Goal: Check status: Check status

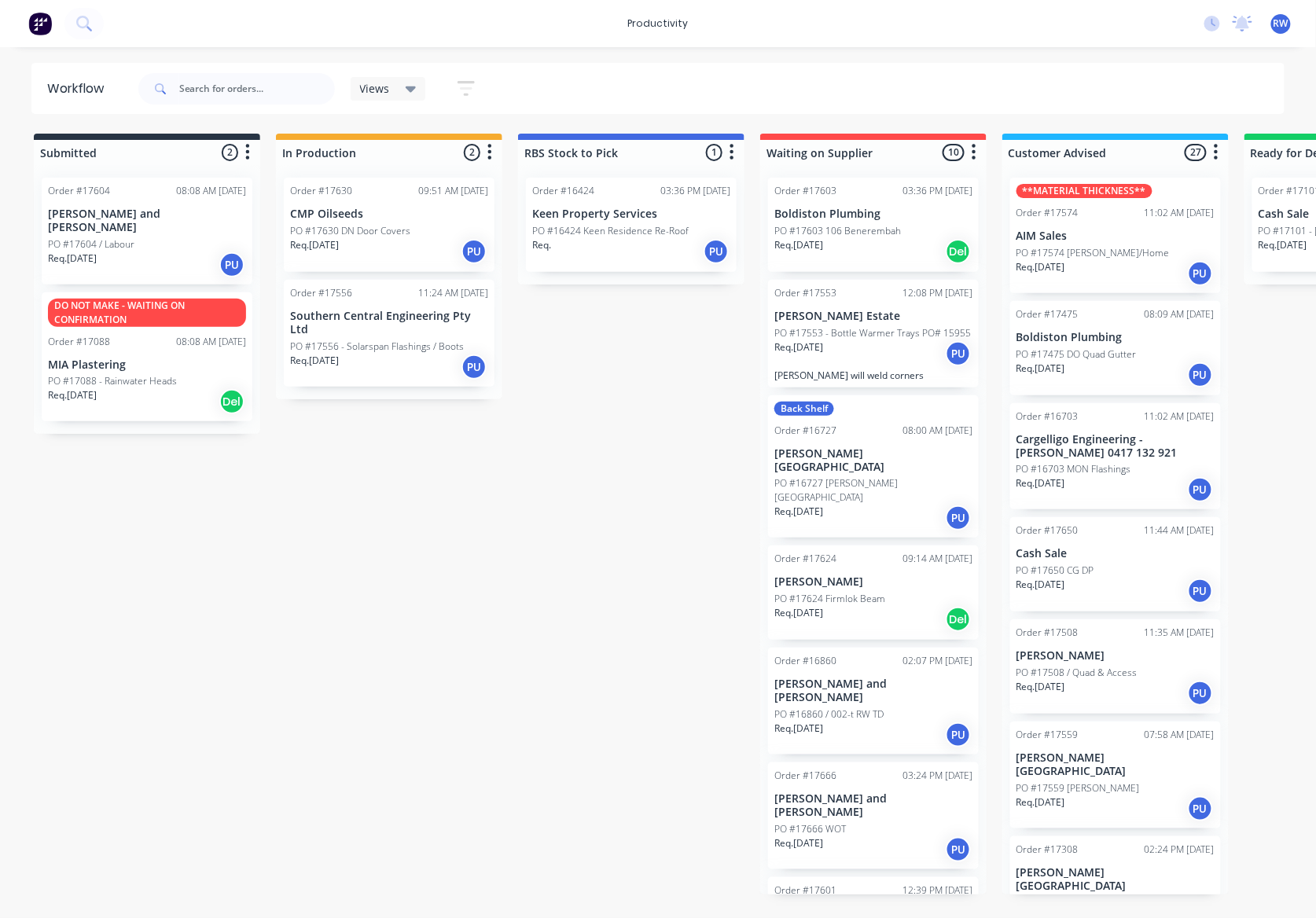
click at [145, 237] on div "PO #17604 / Labour" at bounding box center [146, 244] width 198 height 14
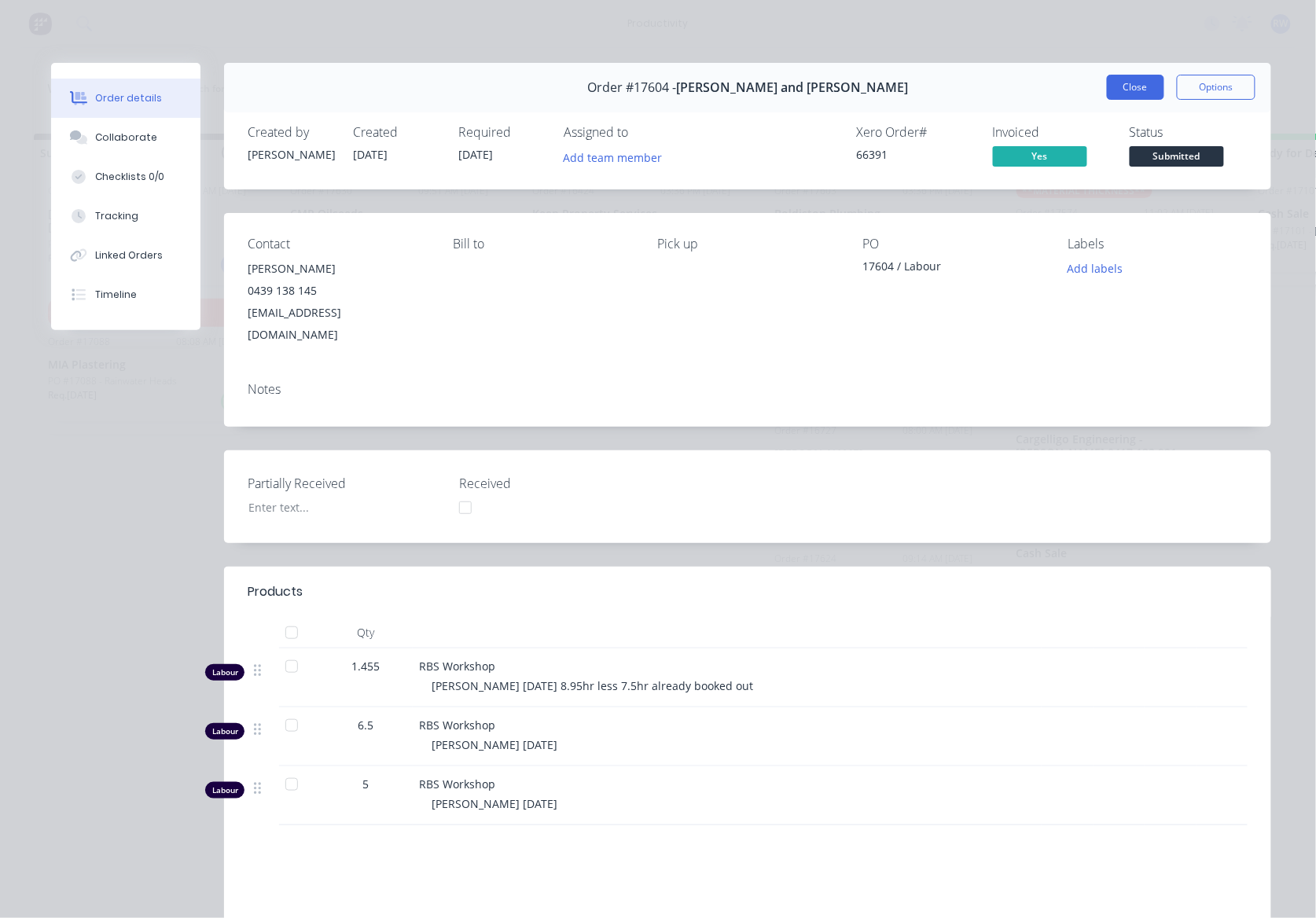
click at [1138, 93] on button "Close" at bounding box center [1136, 88] width 58 height 26
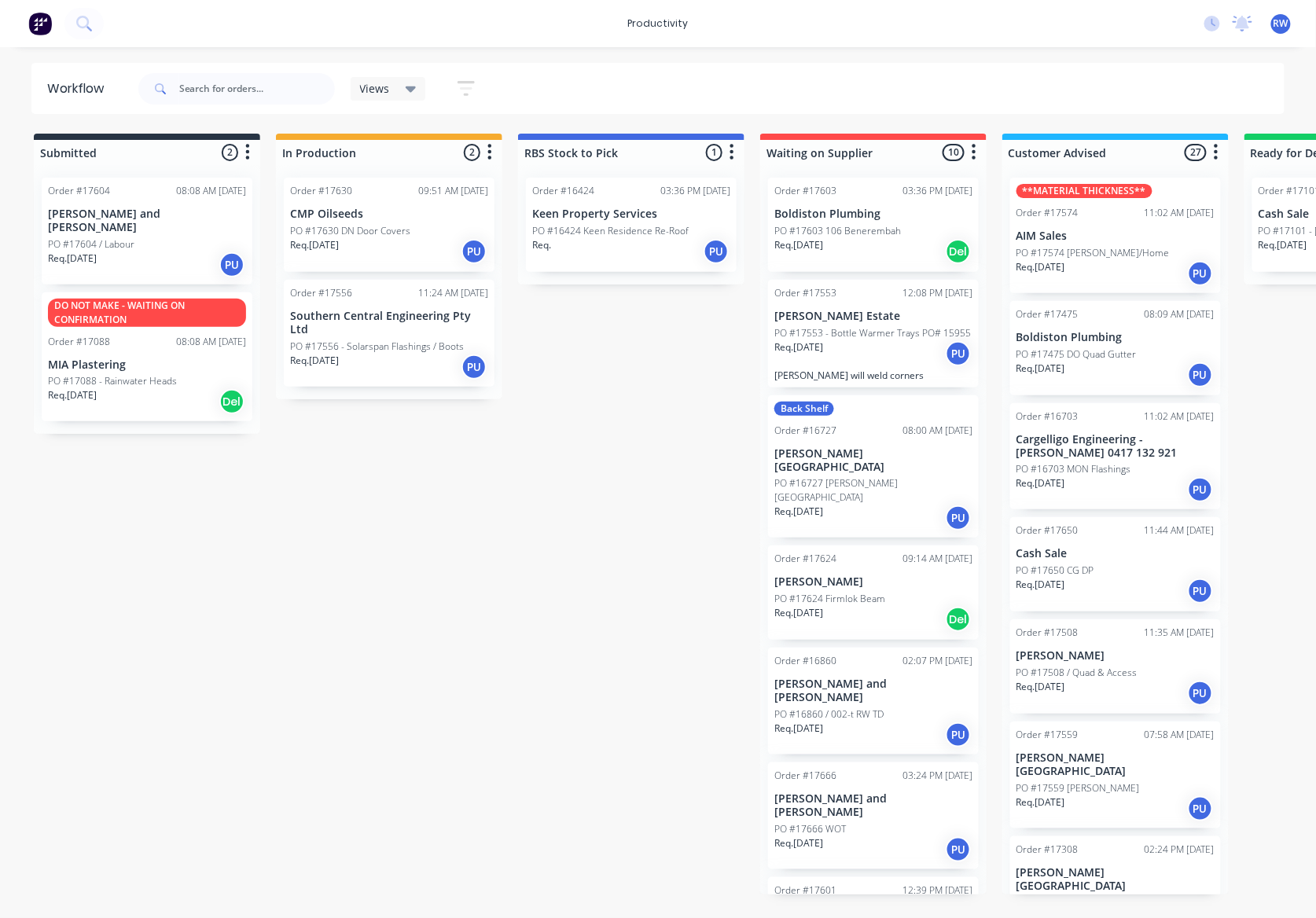
click at [162, 237] on div "PO #17604 / Labour" at bounding box center [146, 244] width 198 height 14
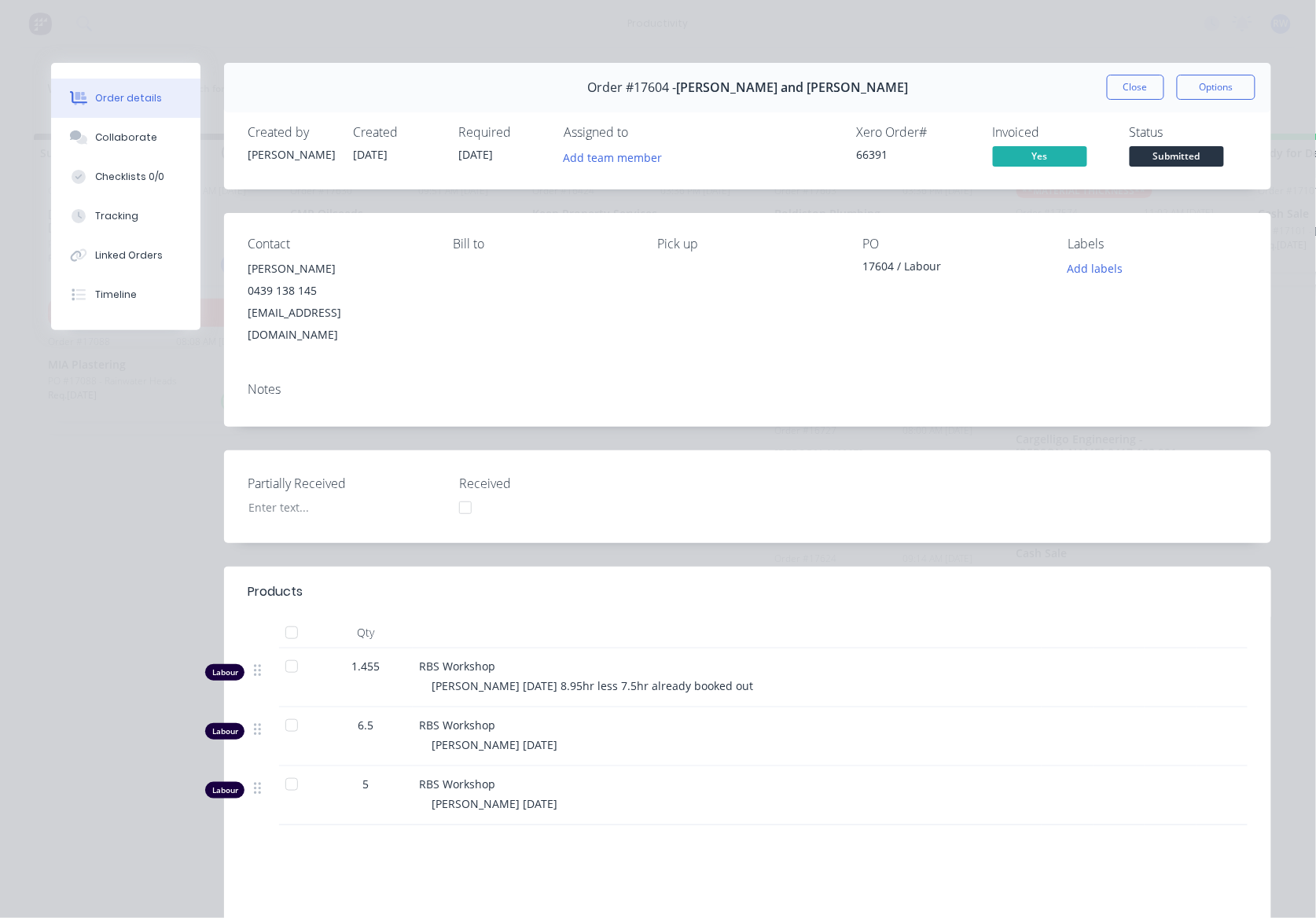
click at [1127, 83] on button "Close" at bounding box center [1136, 88] width 58 height 26
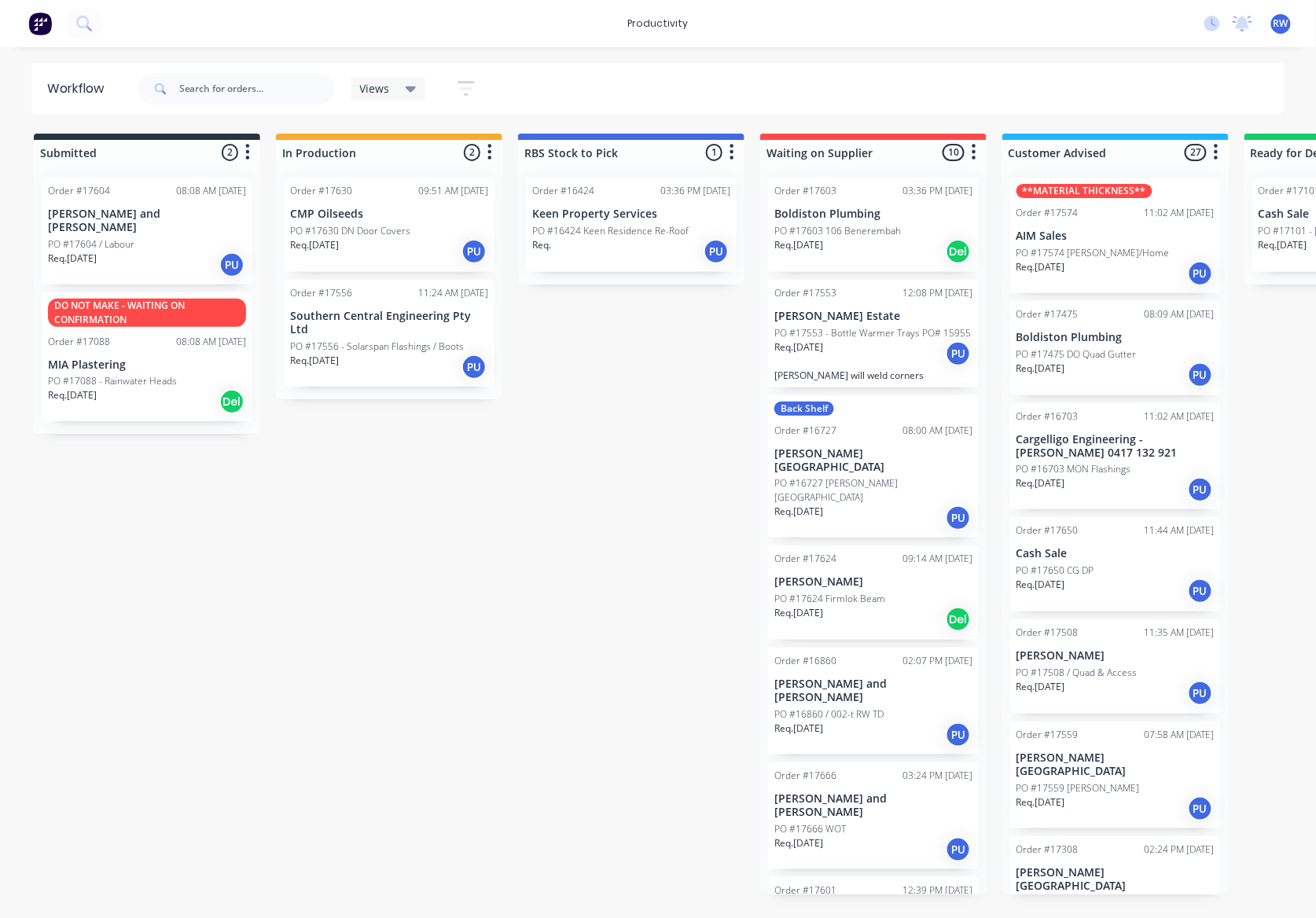
click at [410, 354] on div "Req. [DATE] PU" at bounding box center [389, 366] width 198 height 26
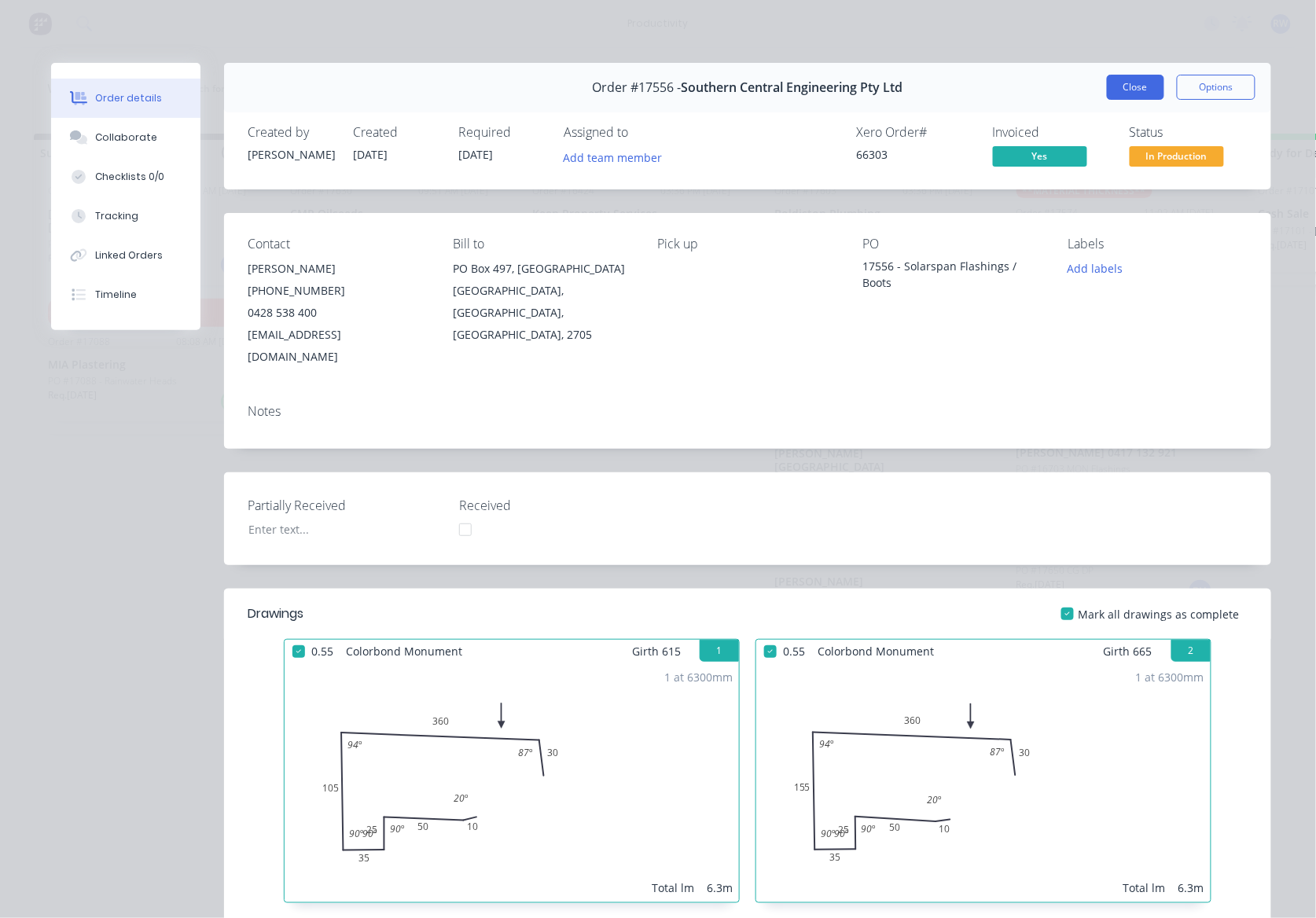
click at [1138, 88] on button "Close" at bounding box center [1136, 88] width 58 height 26
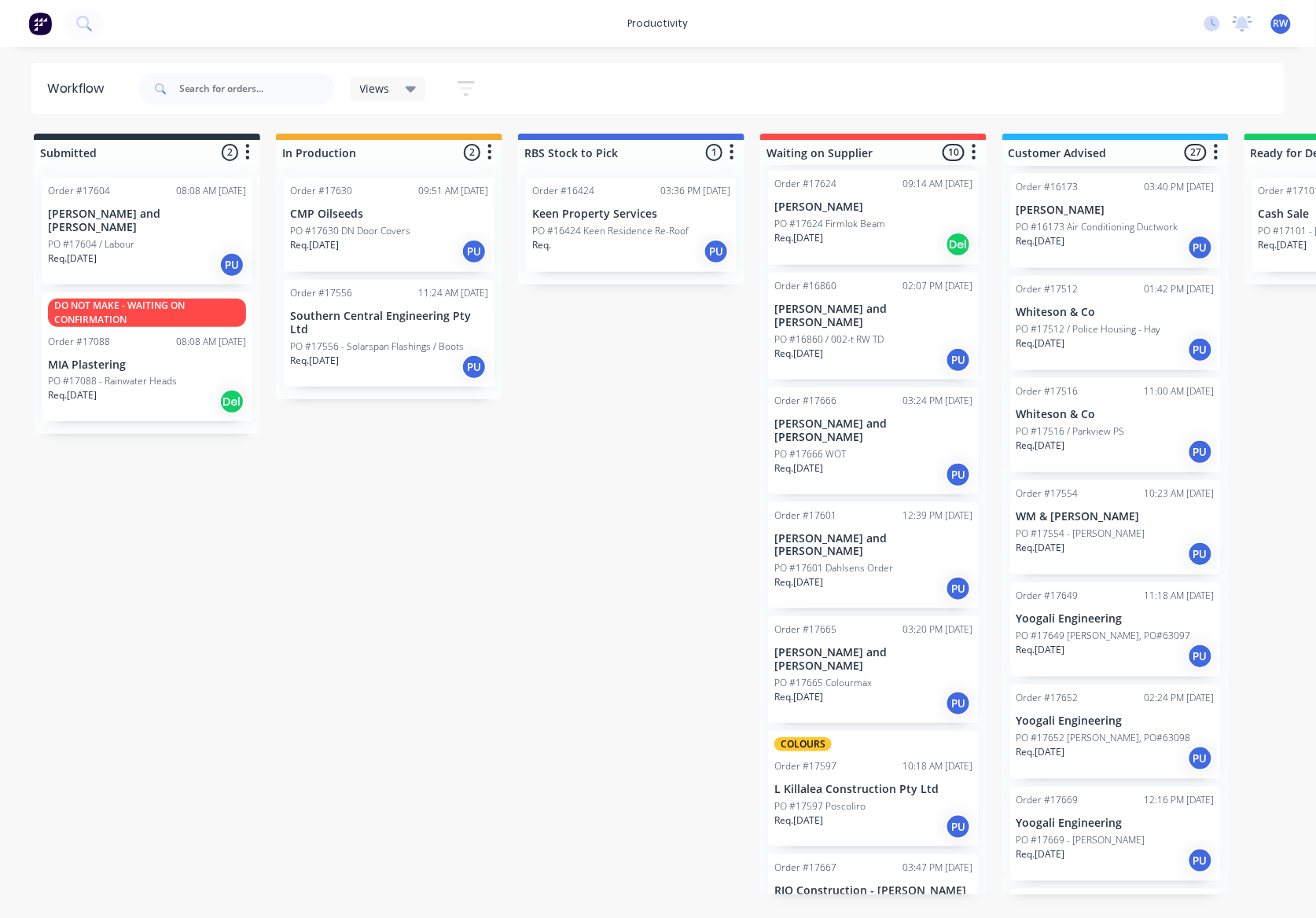
scroll to position [2143, 0]
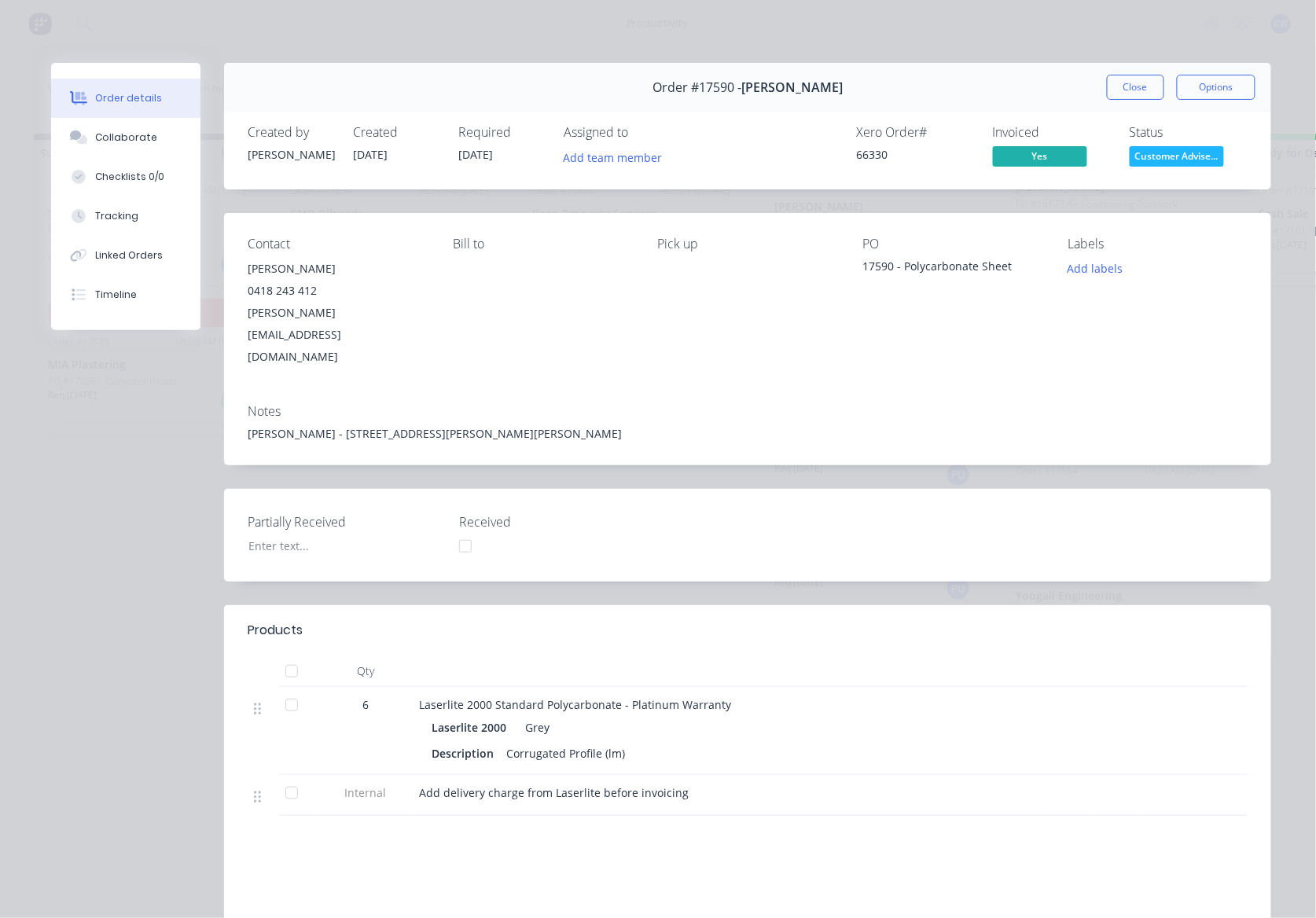
click at [281, 655] on div at bounding box center [292, 671] width 31 height 31
click at [1152, 163] on span "Customer Advise..." at bounding box center [1177, 156] width 94 height 20
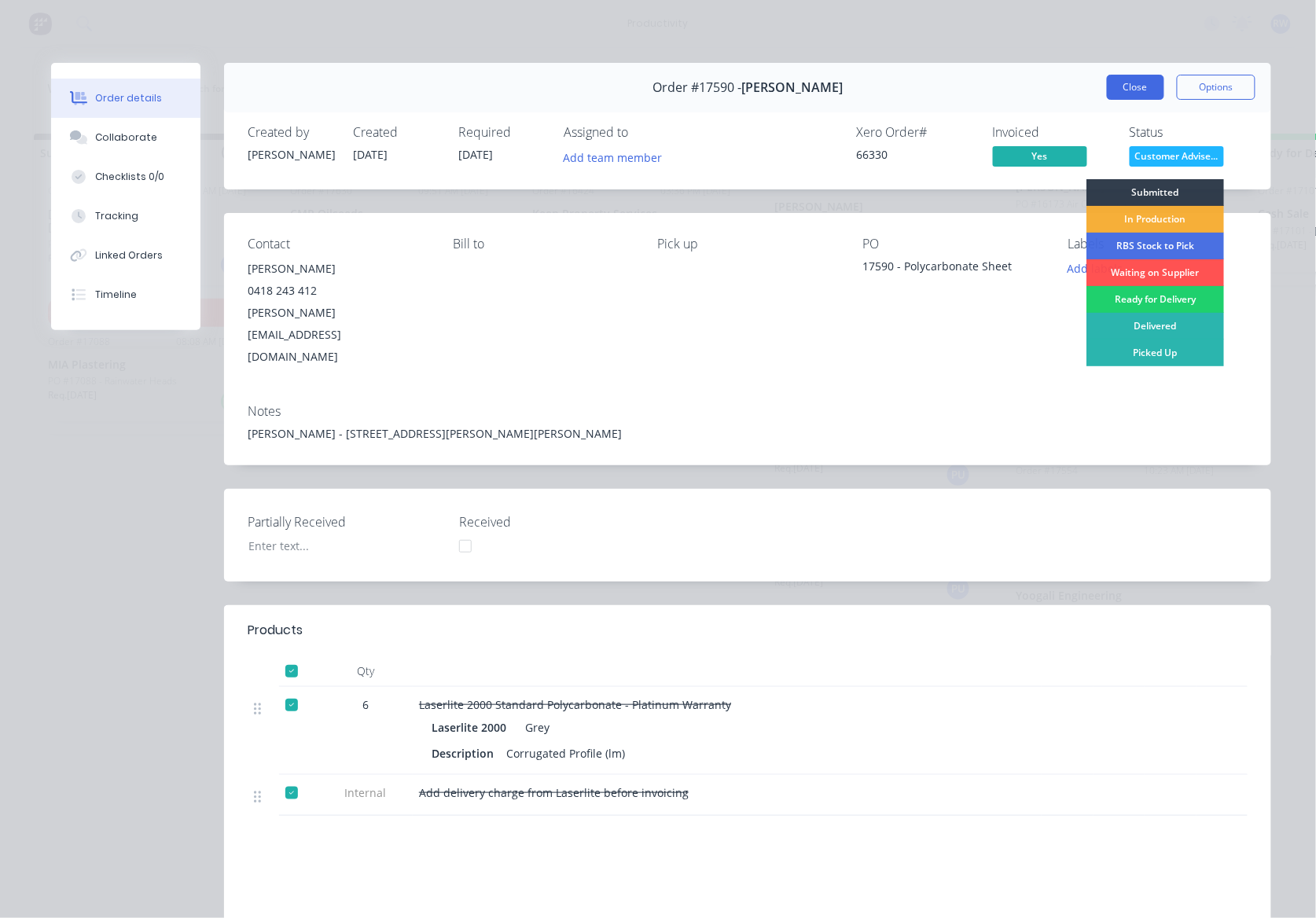
drag, startPoint x: 1152, startPoint y: 354, endPoint x: 1120, endPoint y: 76, distance: 279.8
click at [1153, 354] on div "Picked Up" at bounding box center [1155, 353] width 138 height 26
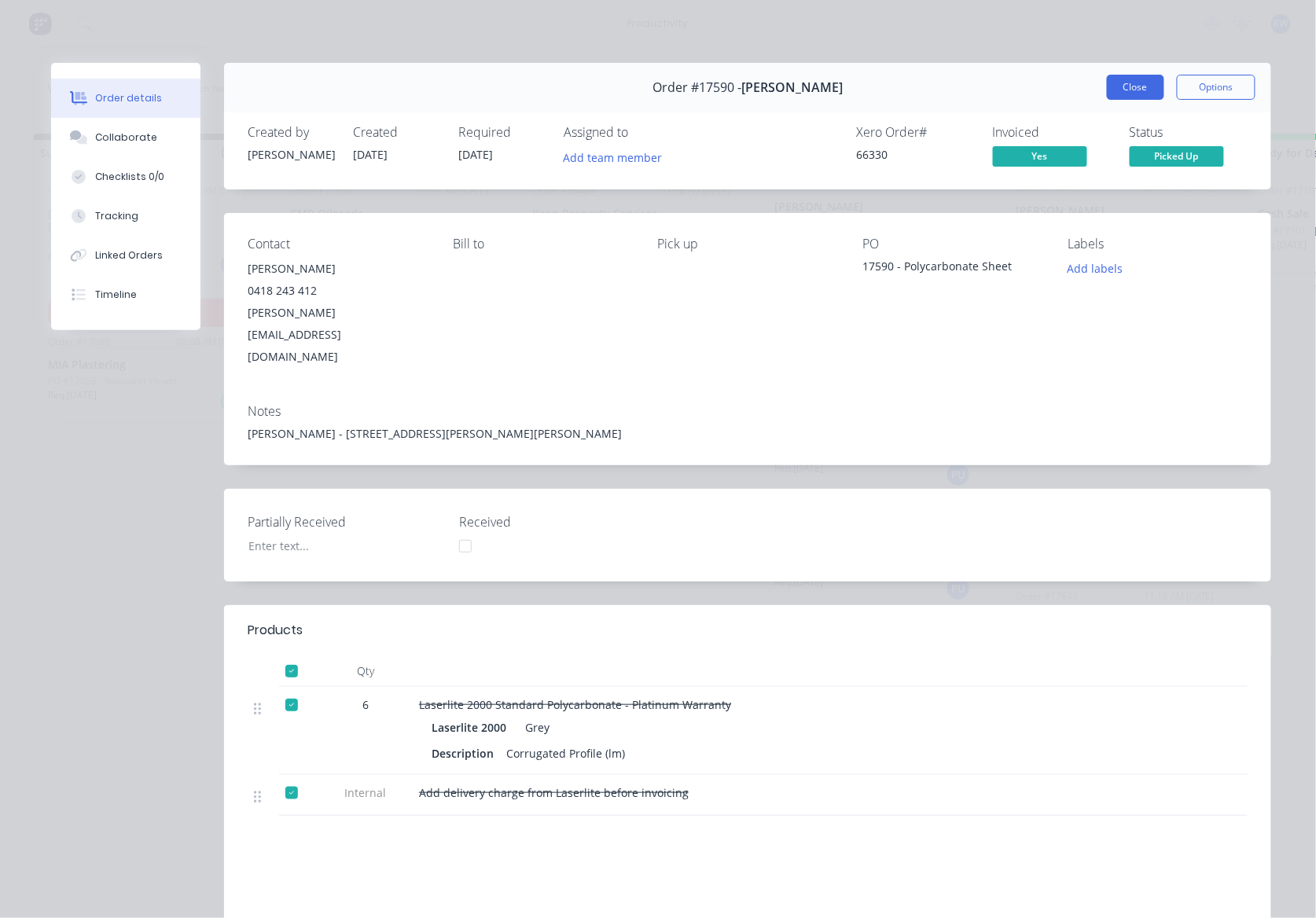
scroll to position [2029, 0]
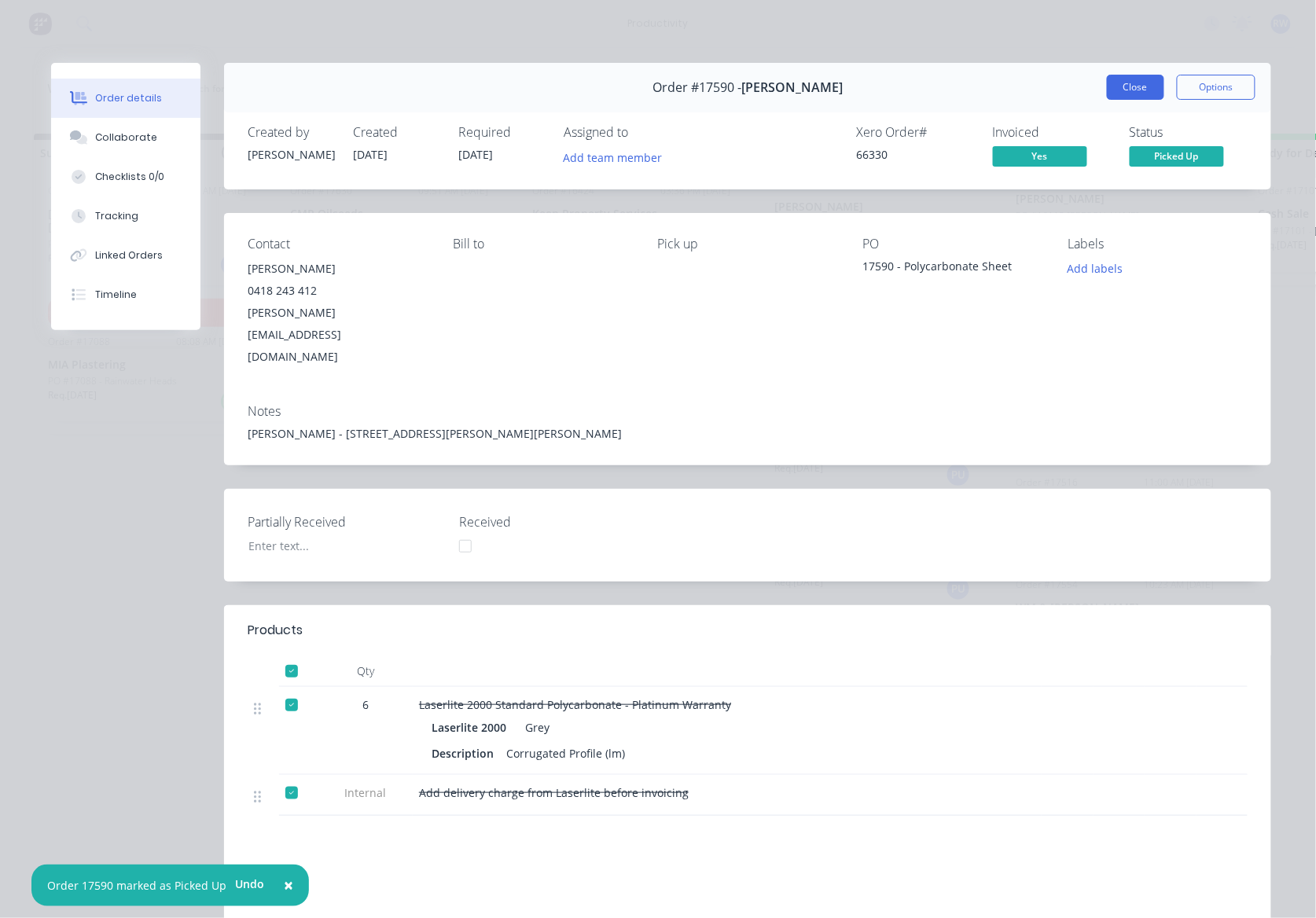
click at [1115, 91] on button "Close" at bounding box center [1136, 88] width 58 height 26
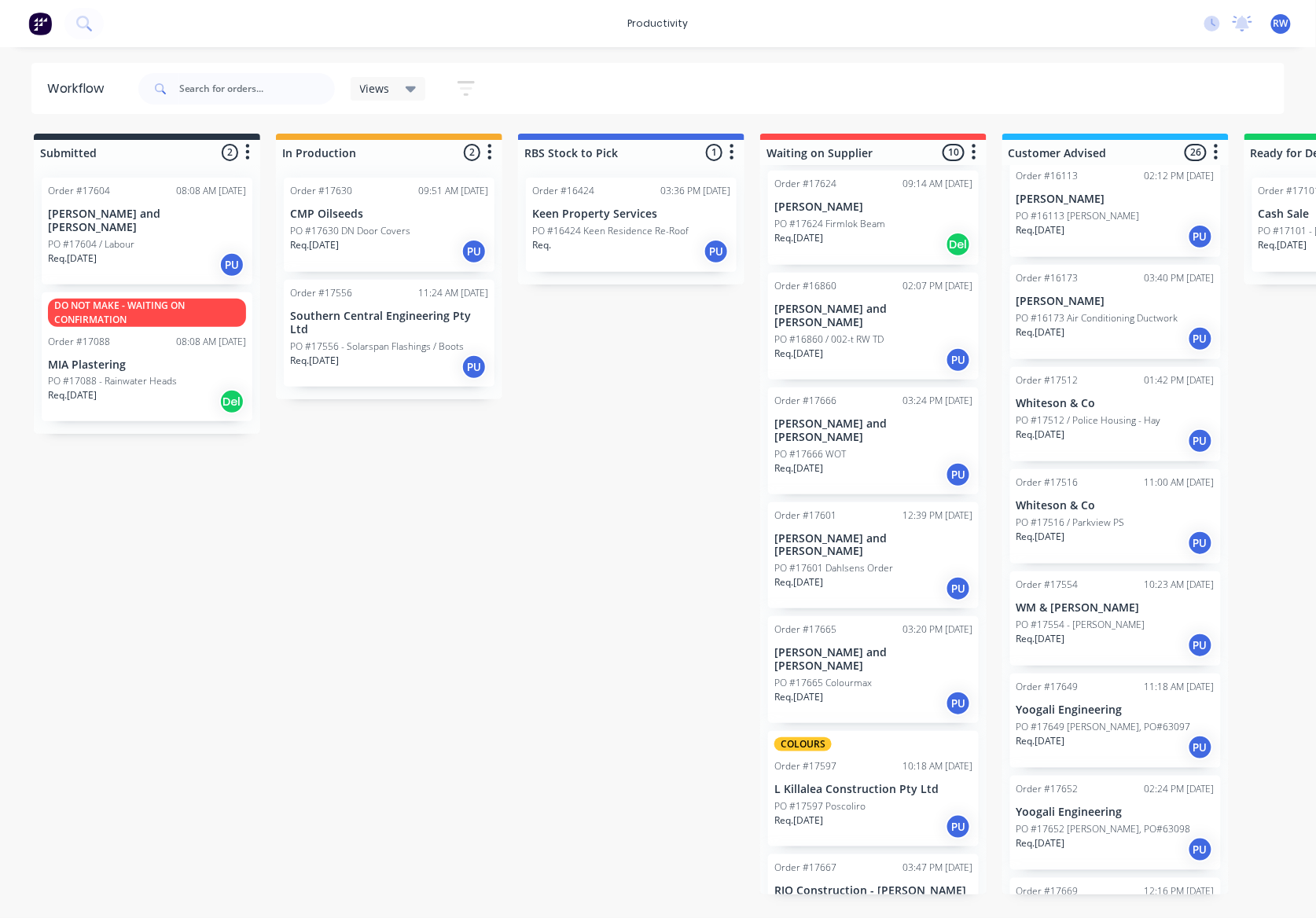
click at [1166, 734] on div "Req. [DATE] PU" at bounding box center [1115, 747] width 198 height 26
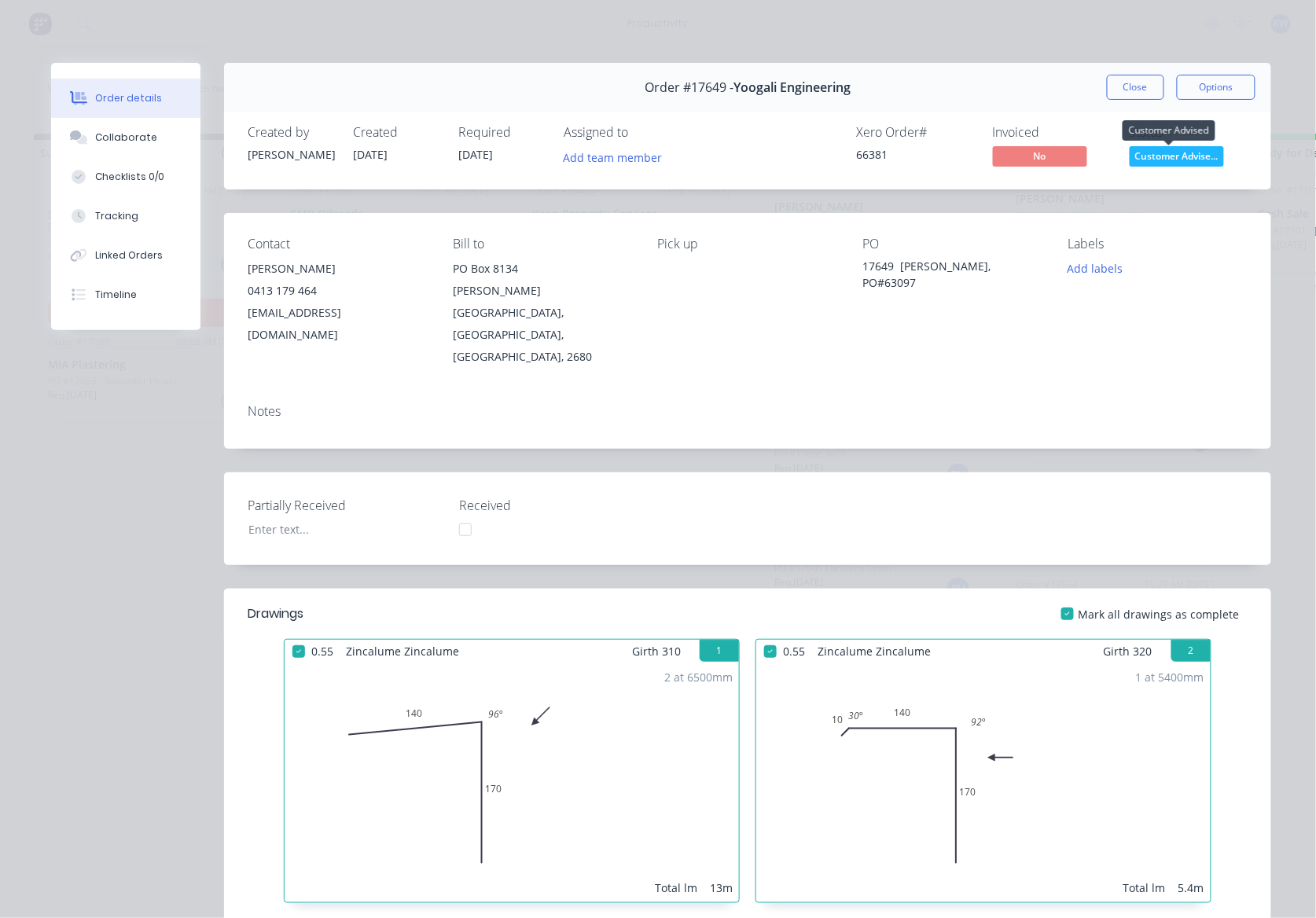
click at [1170, 151] on span "Customer Advise..." at bounding box center [1177, 156] width 94 height 20
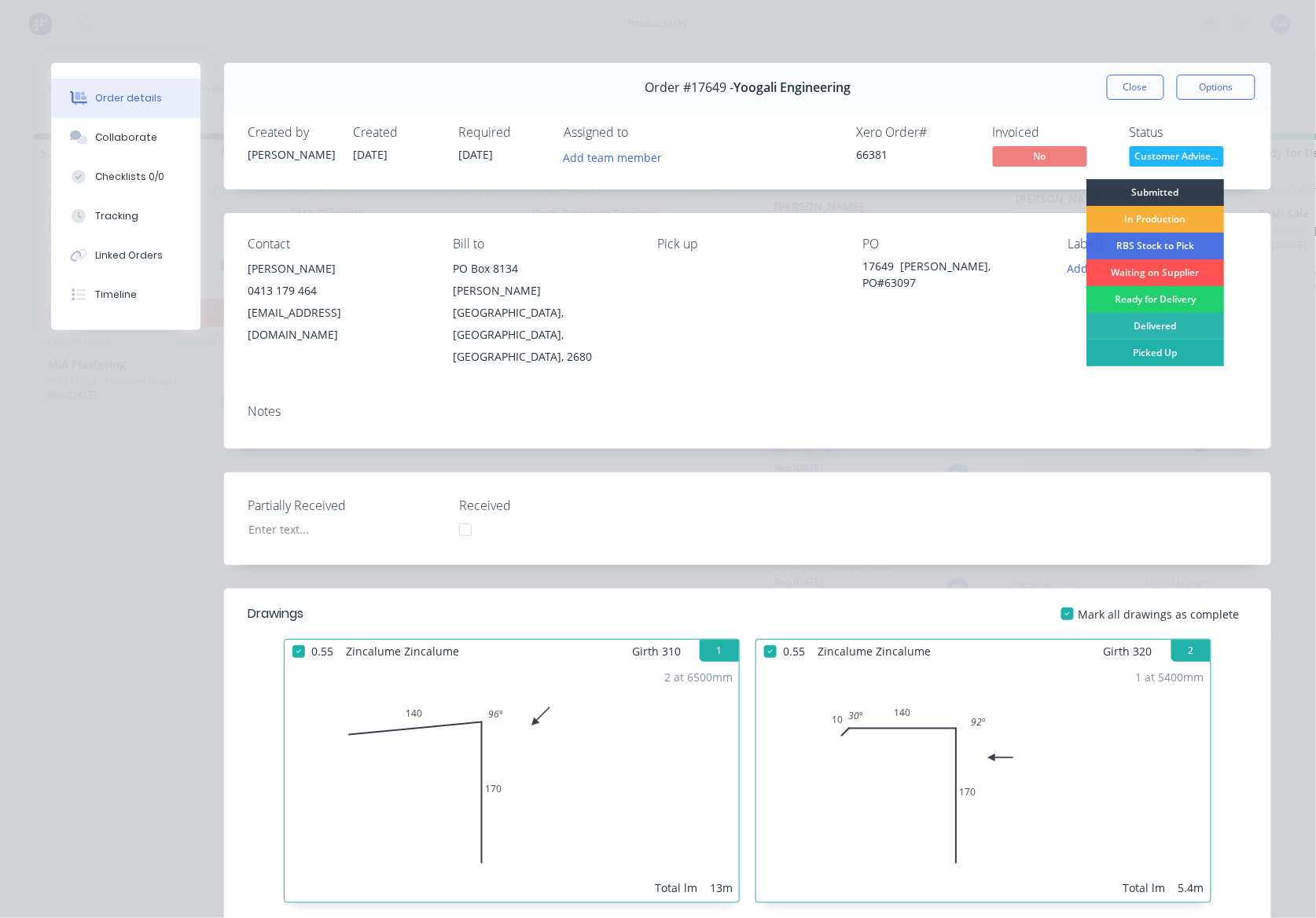
click at [1173, 360] on div "Picked Up" at bounding box center [1155, 353] width 138 height 26
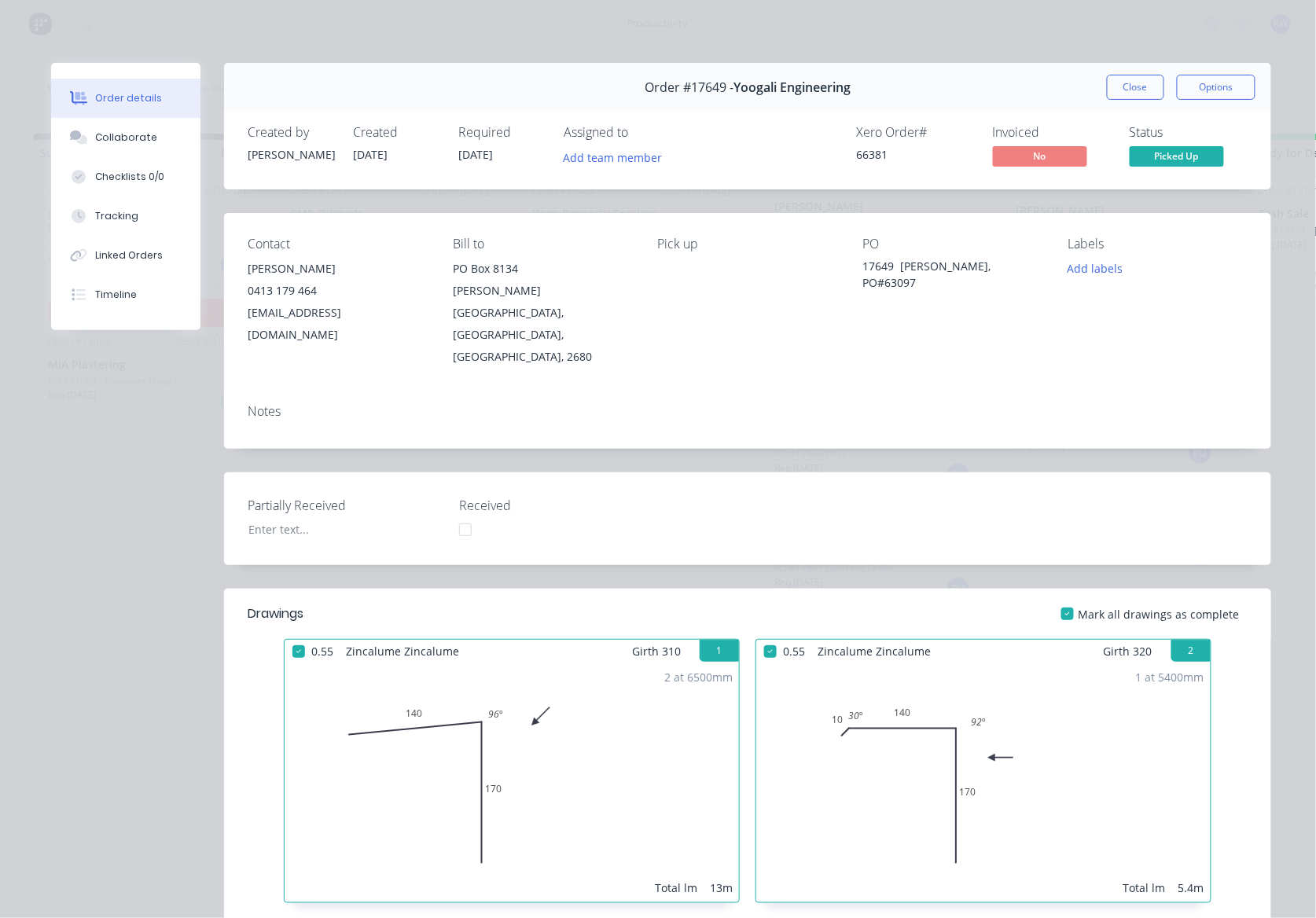
scroll to position [1926, 0]
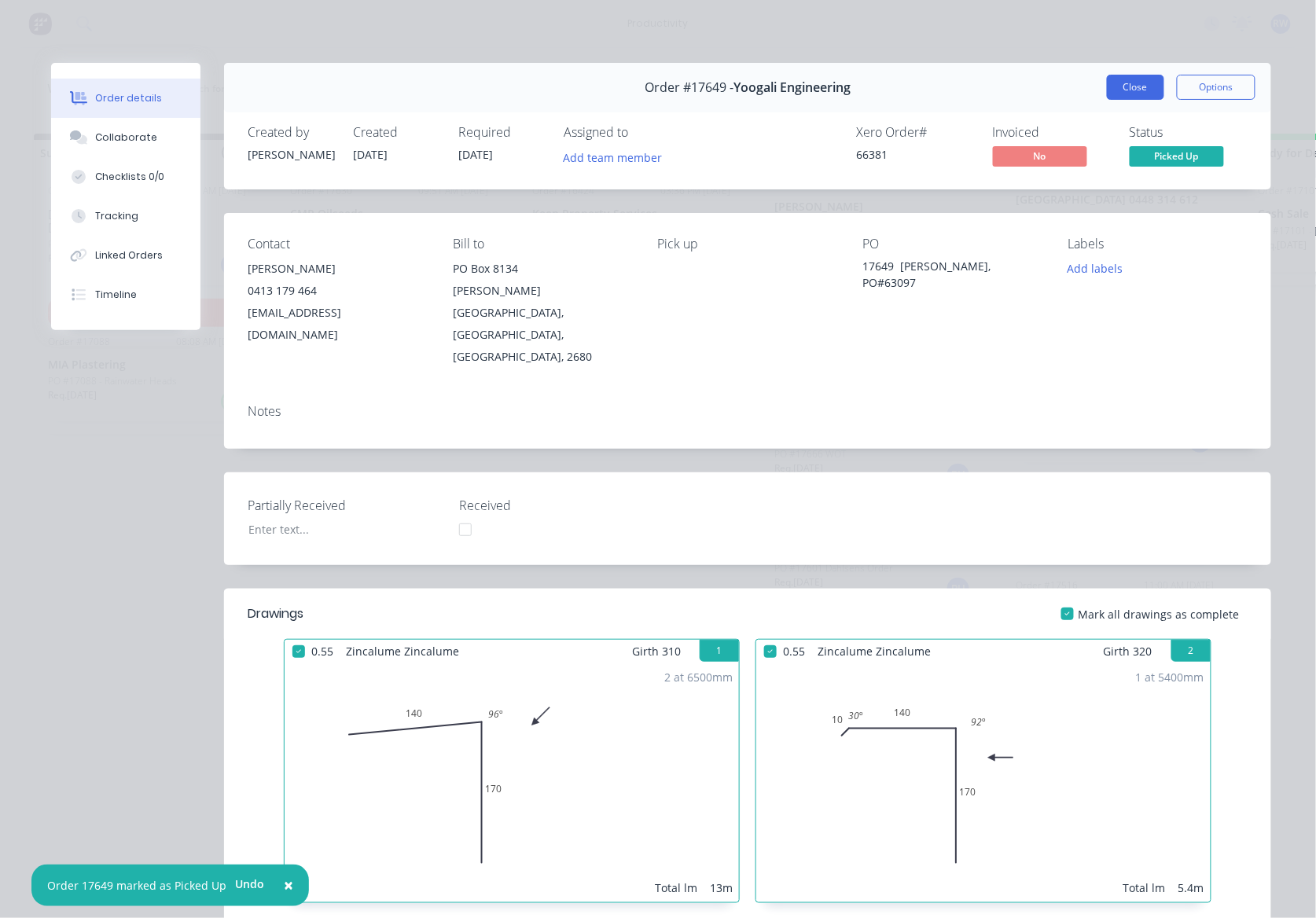
click at [1135, 83] on button "Close" at bounding box center [1136, 88] width 58 height 26
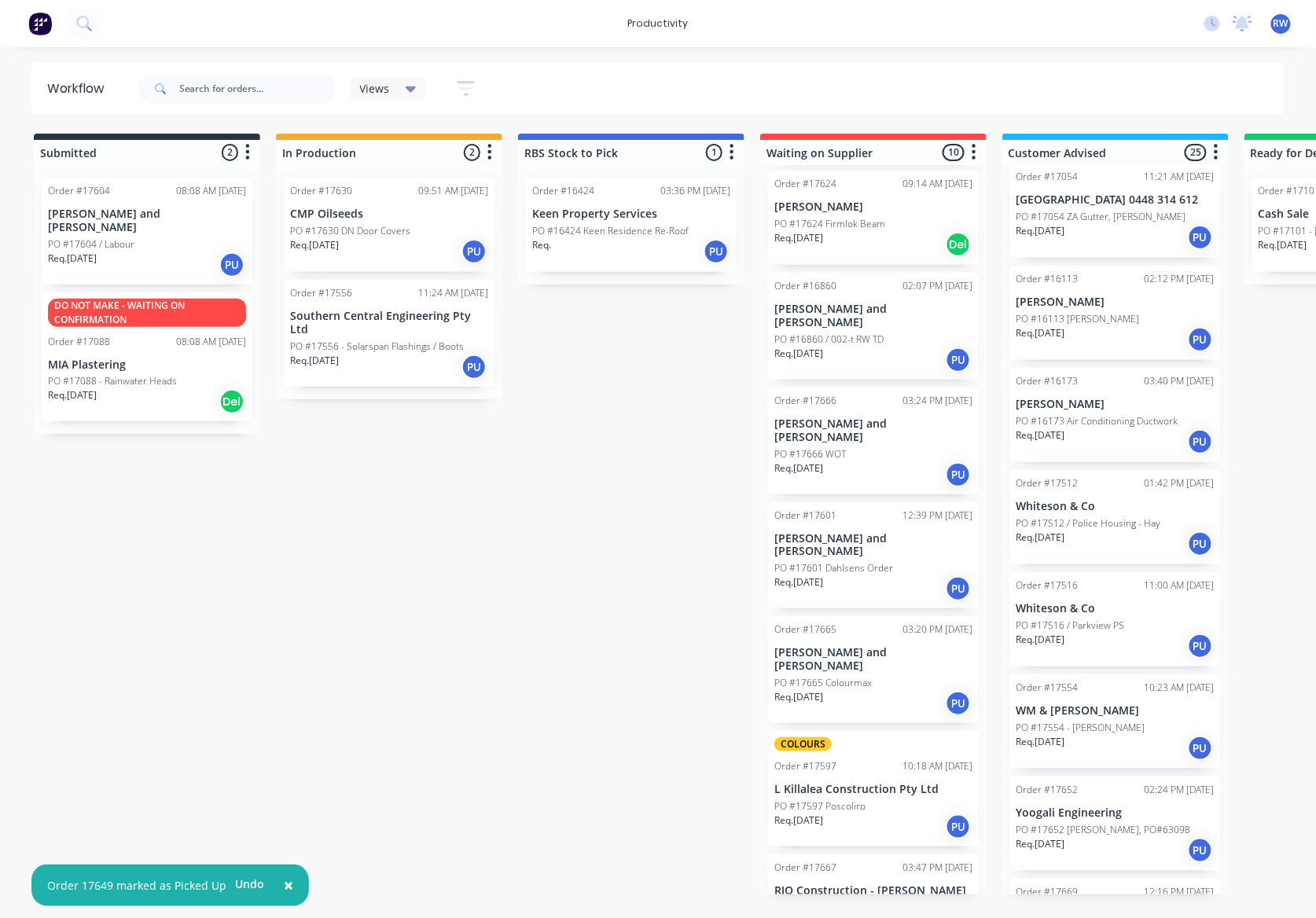
click at [1112, 823] on p "PO #17652 [PERSON_NAME], PO#63098" at bounding box center [1103, 830] width 174 height 14
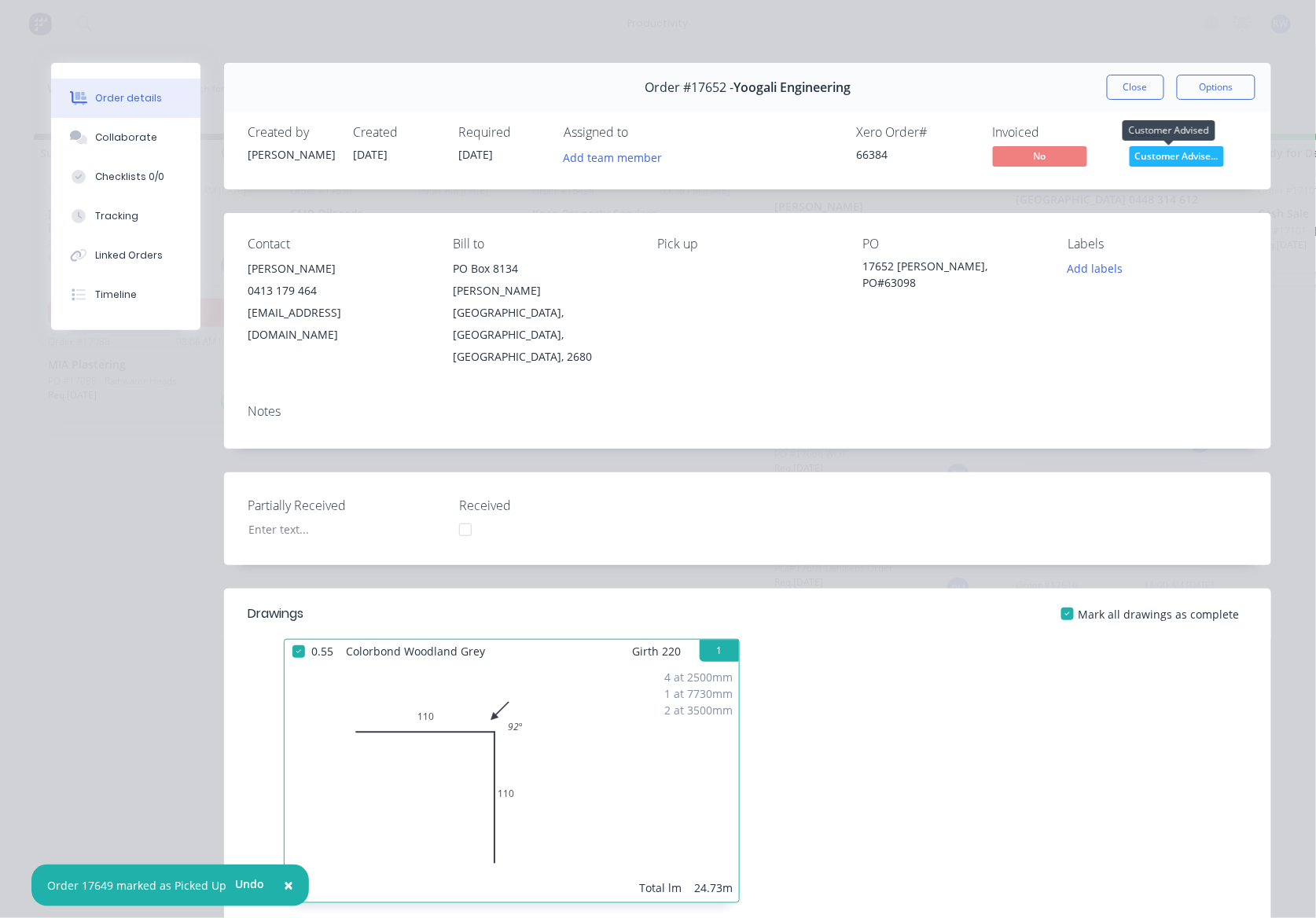
click at [1159, 158] on span "Customer Advise..." at bounding box center [1177, 156] width 94 height 20
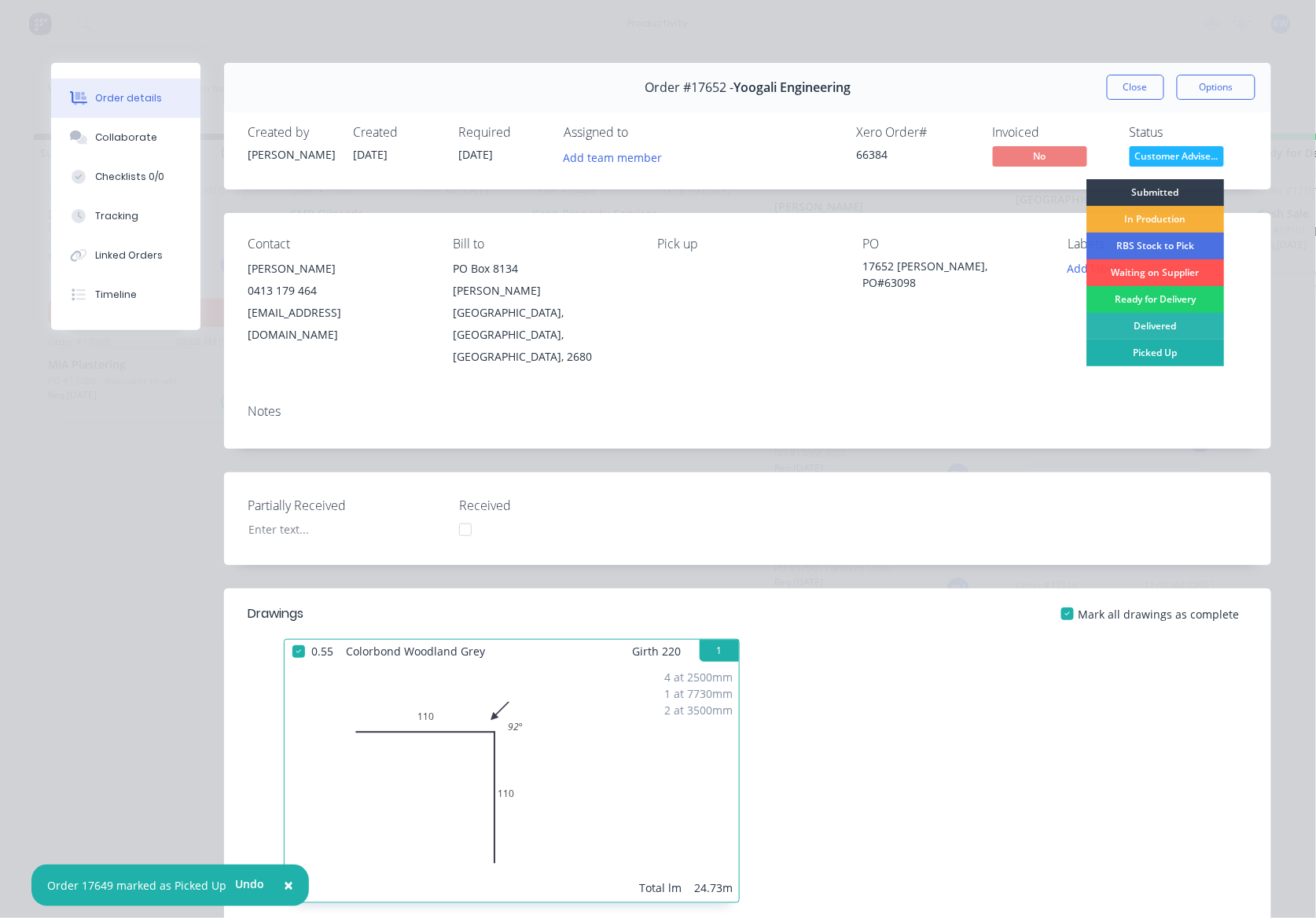
click at [1140, 359] on div "Picked Up" at bounding box center [1155, 353] width 138 height 26
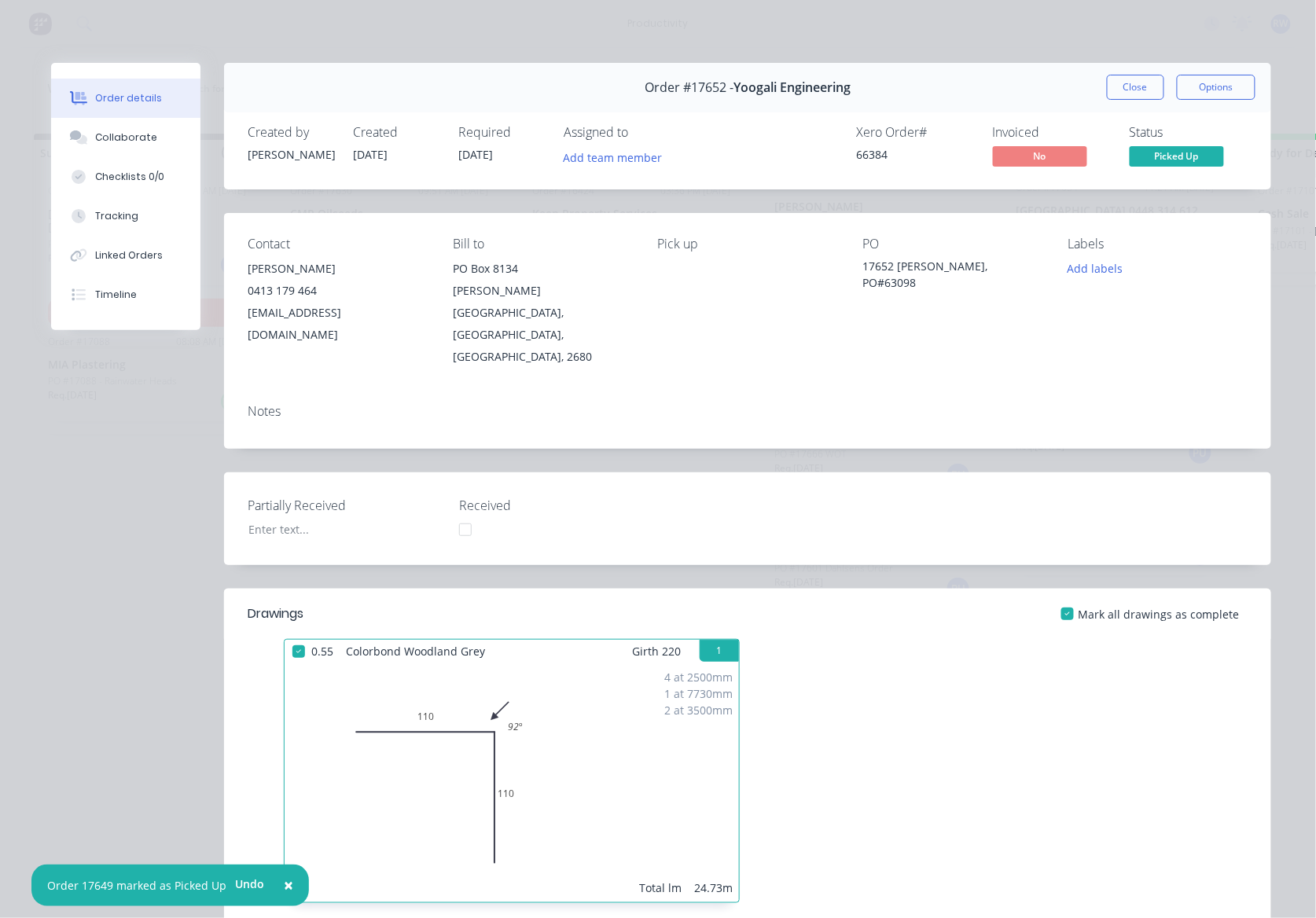
scroll to position [1824, 0]
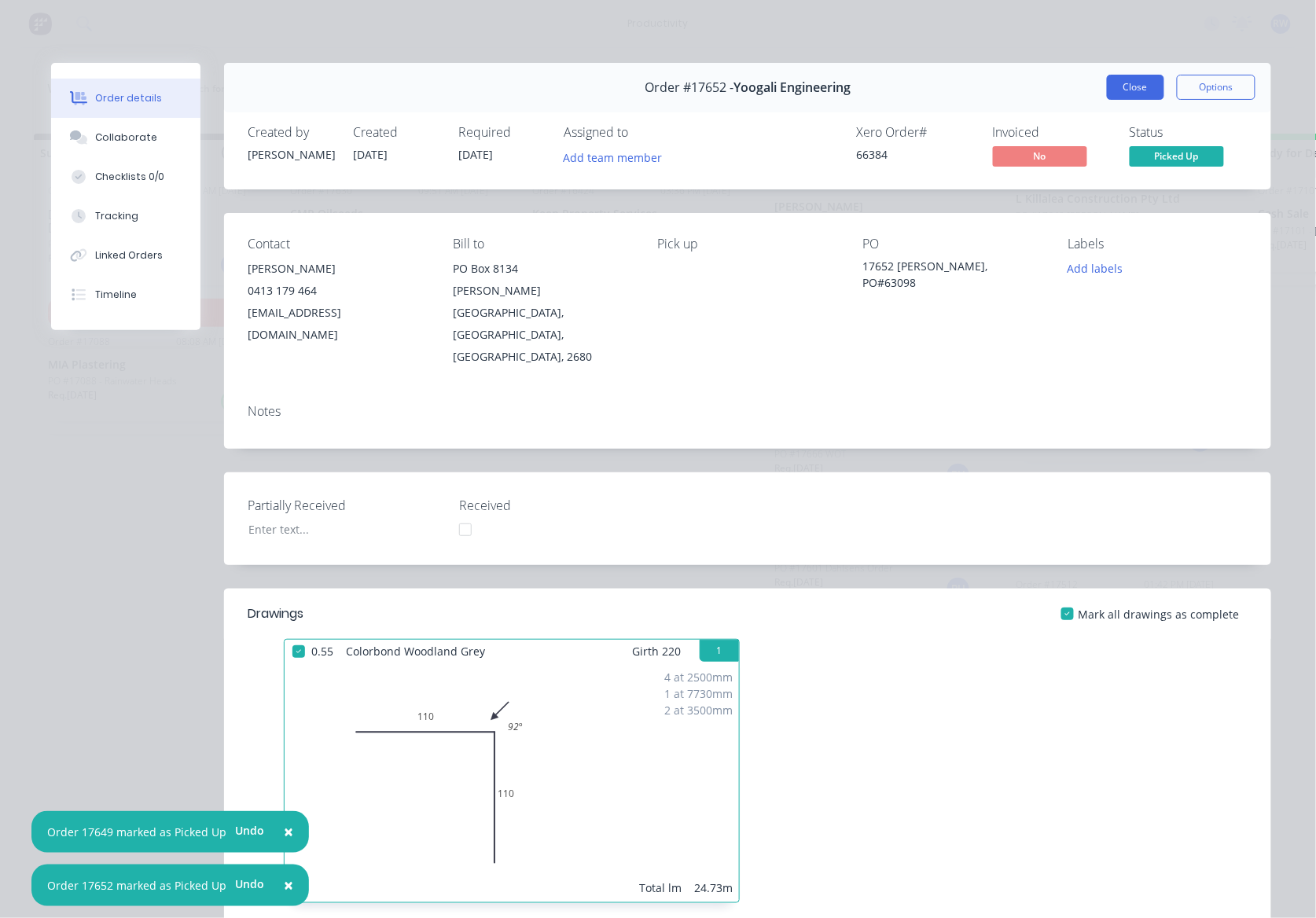
click at [1142, 82] on button "Close" at bounding box center [1136, 88] width 58 height 26
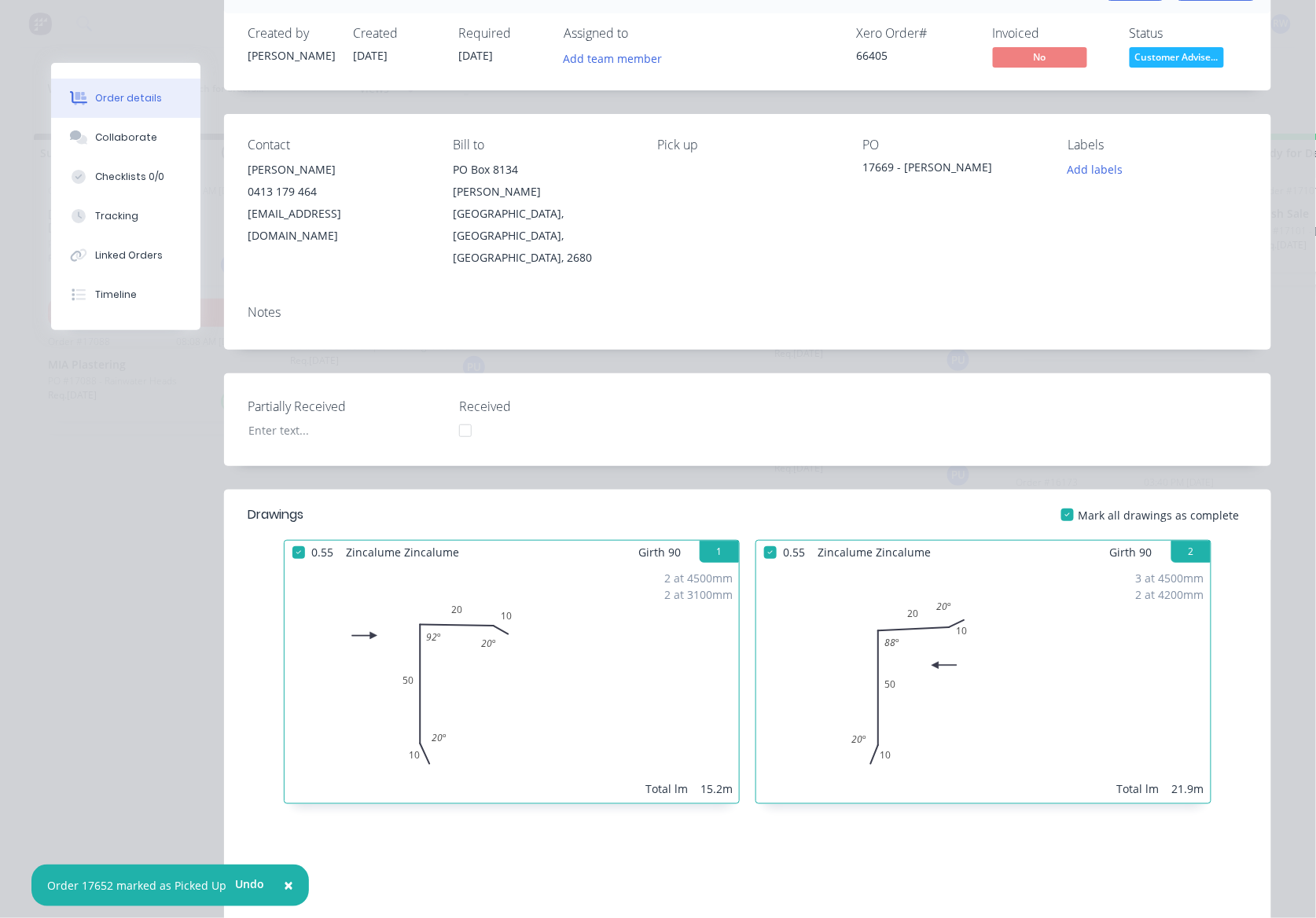
scroll to position [0, 0]
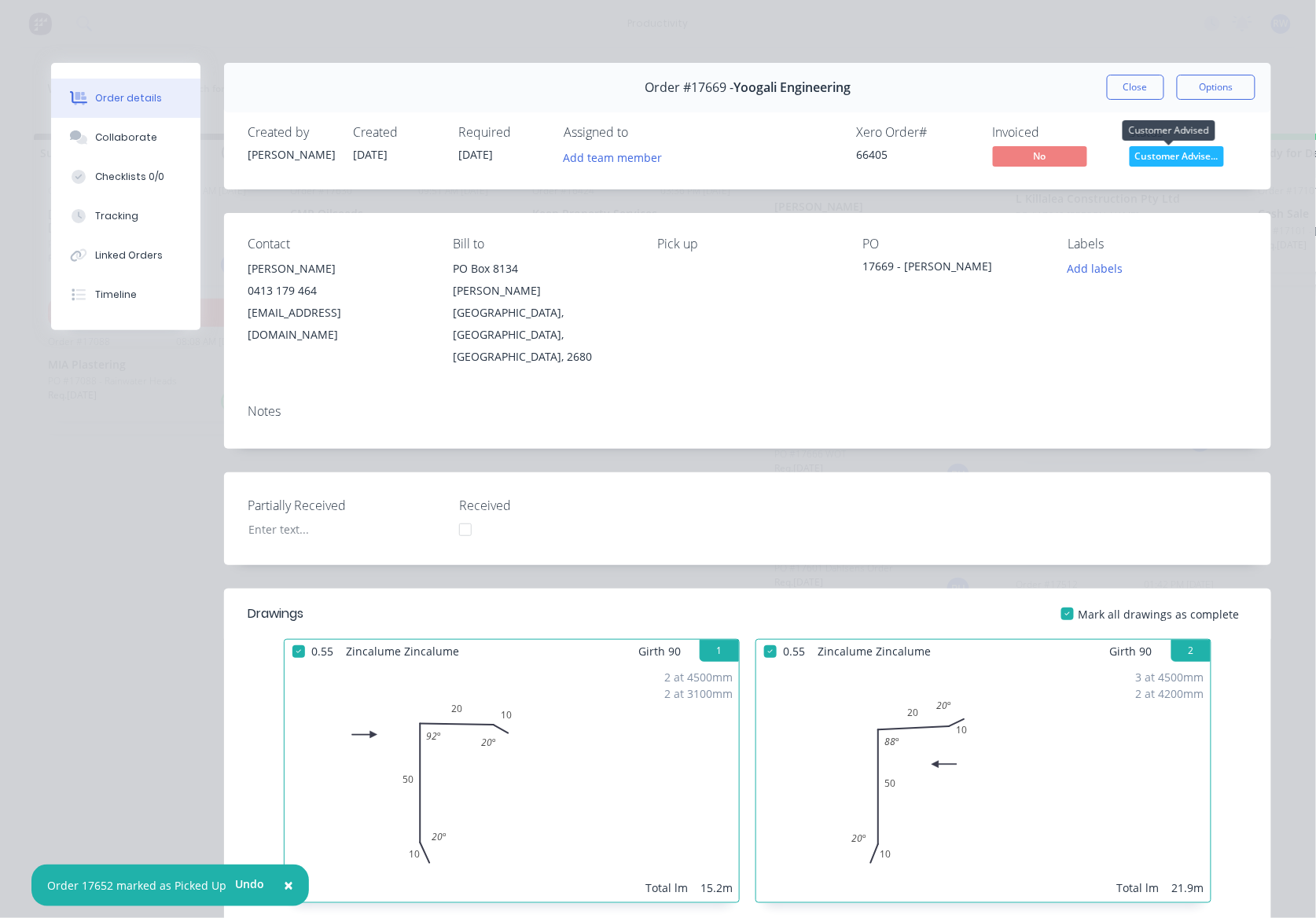
click at [1138, 155] on span "Customer Advise..." at bounding box center [1177, 156] width 94 height 20
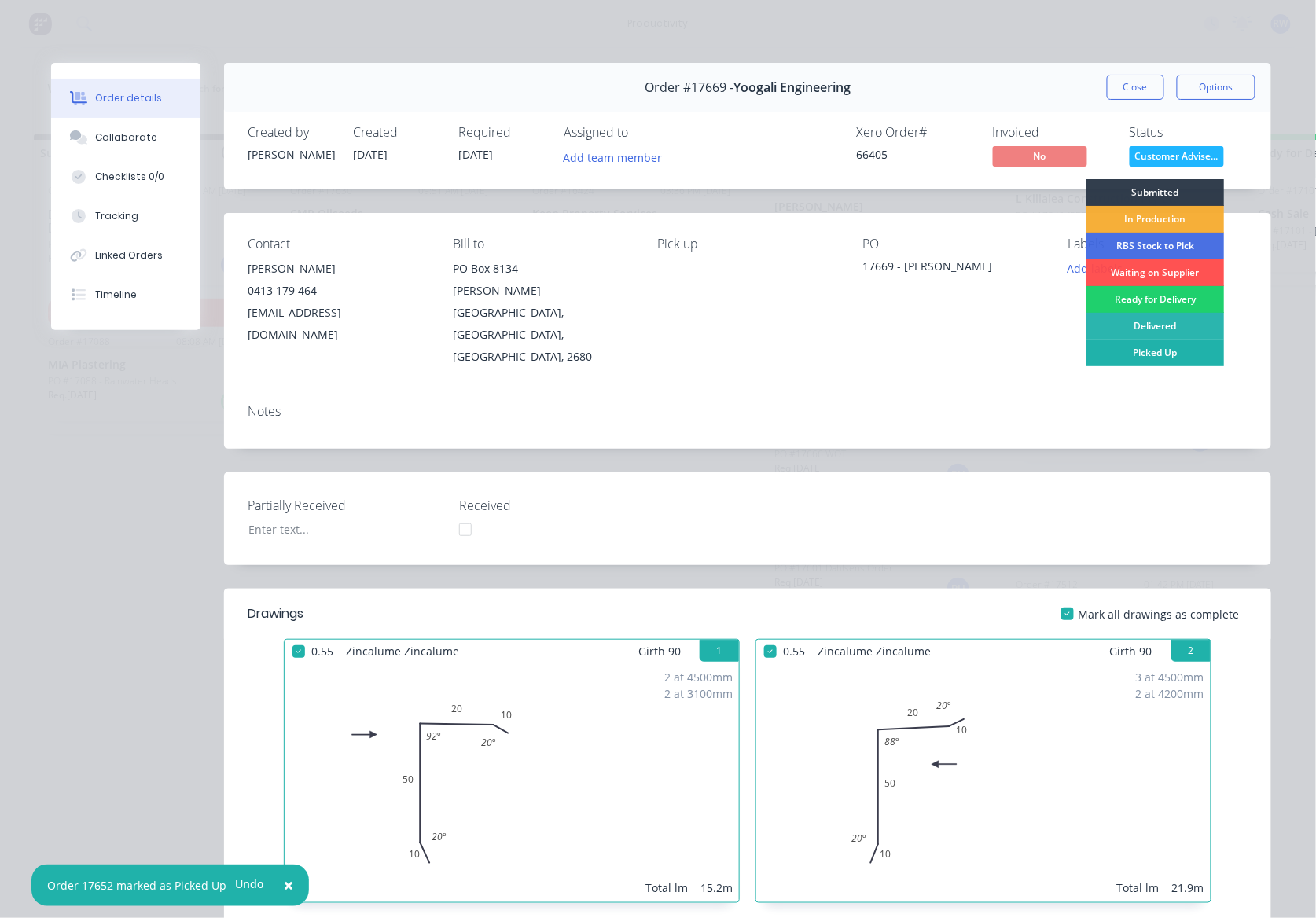
click at [1138, 356] on div "Picked Up" at bounding box center [1155, 353] width 138 height 26
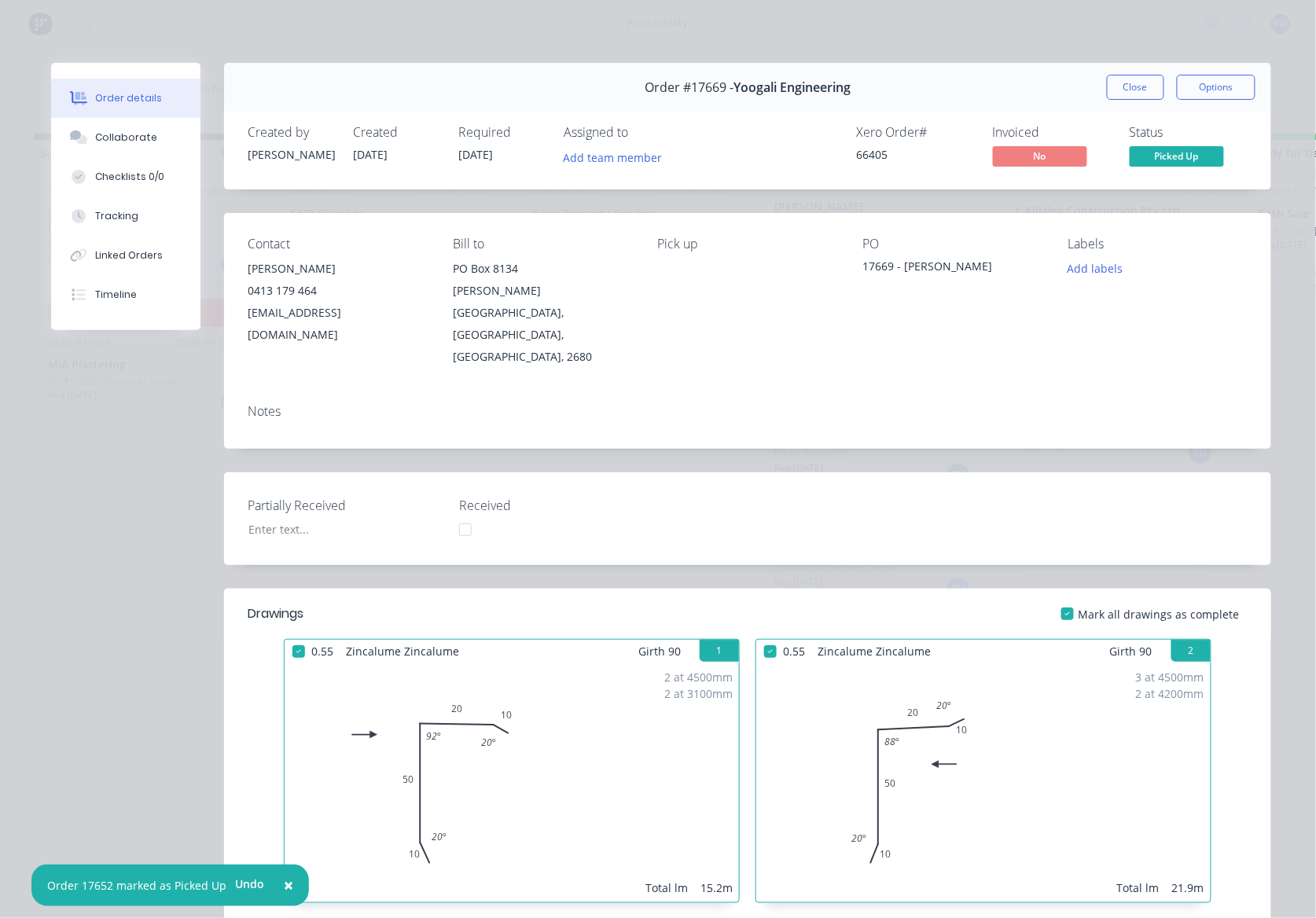
scroll to position [1721, 0]
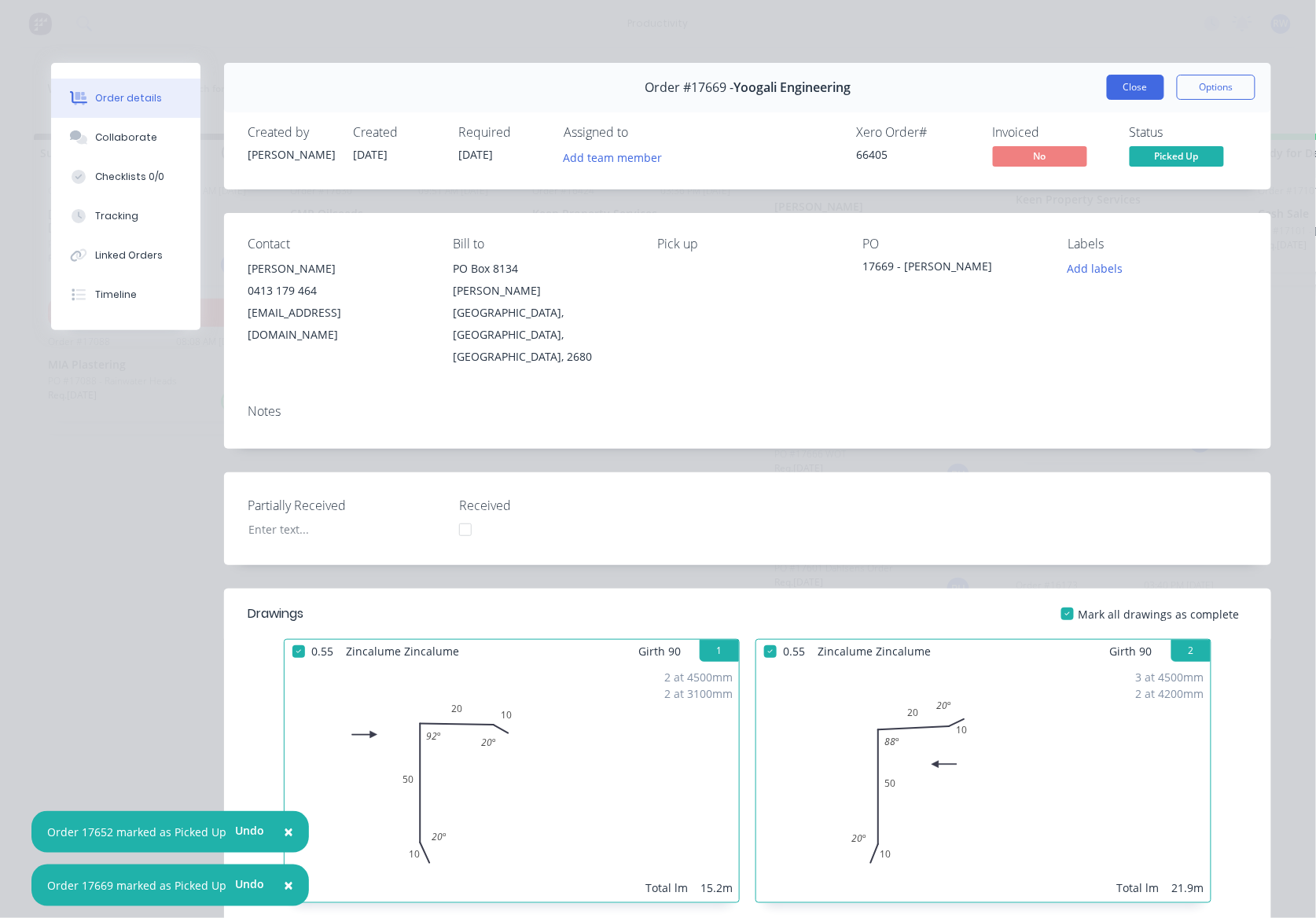
click at [1148, 89] on button "Close" at bounding box center [1136, 88] width 58 height 26
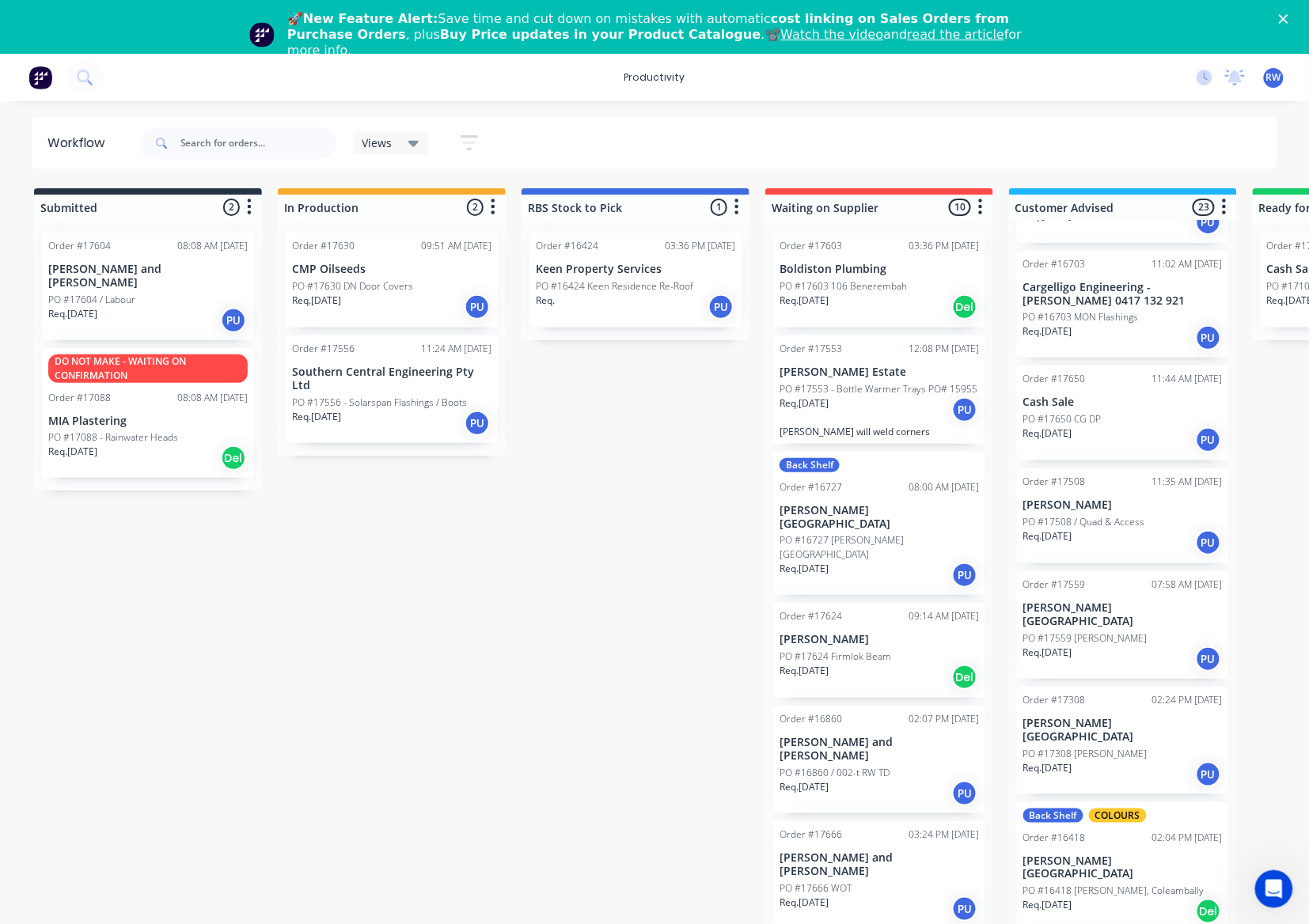
scroll to position [210, 0]
click at [848, 410] on div "Req. [DATE] PU" at bounding box center [879, 409] width 199 height 27
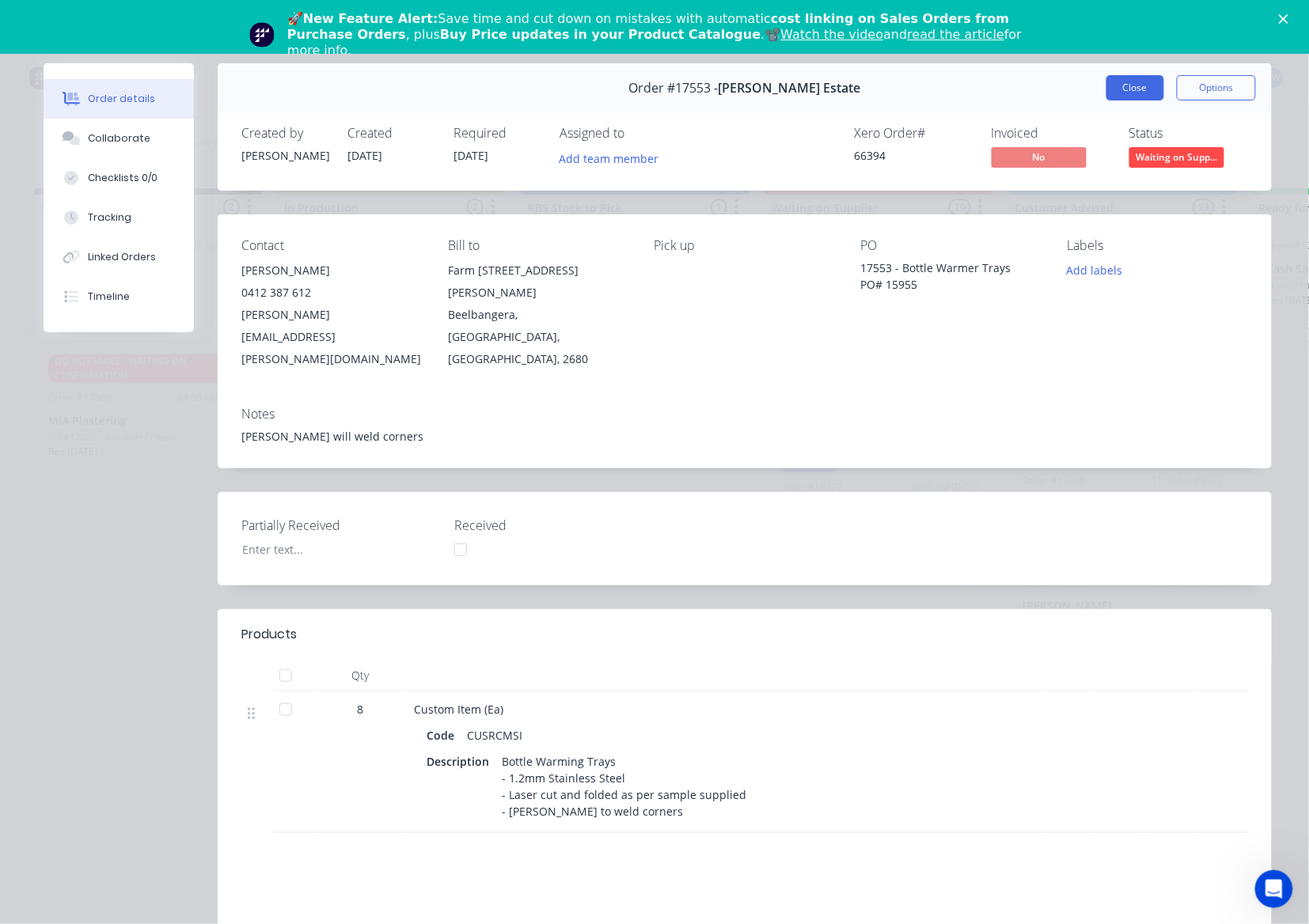
click at [1144, 97] on button "Close" at bounding box center [1135, 88] width 58 height 26
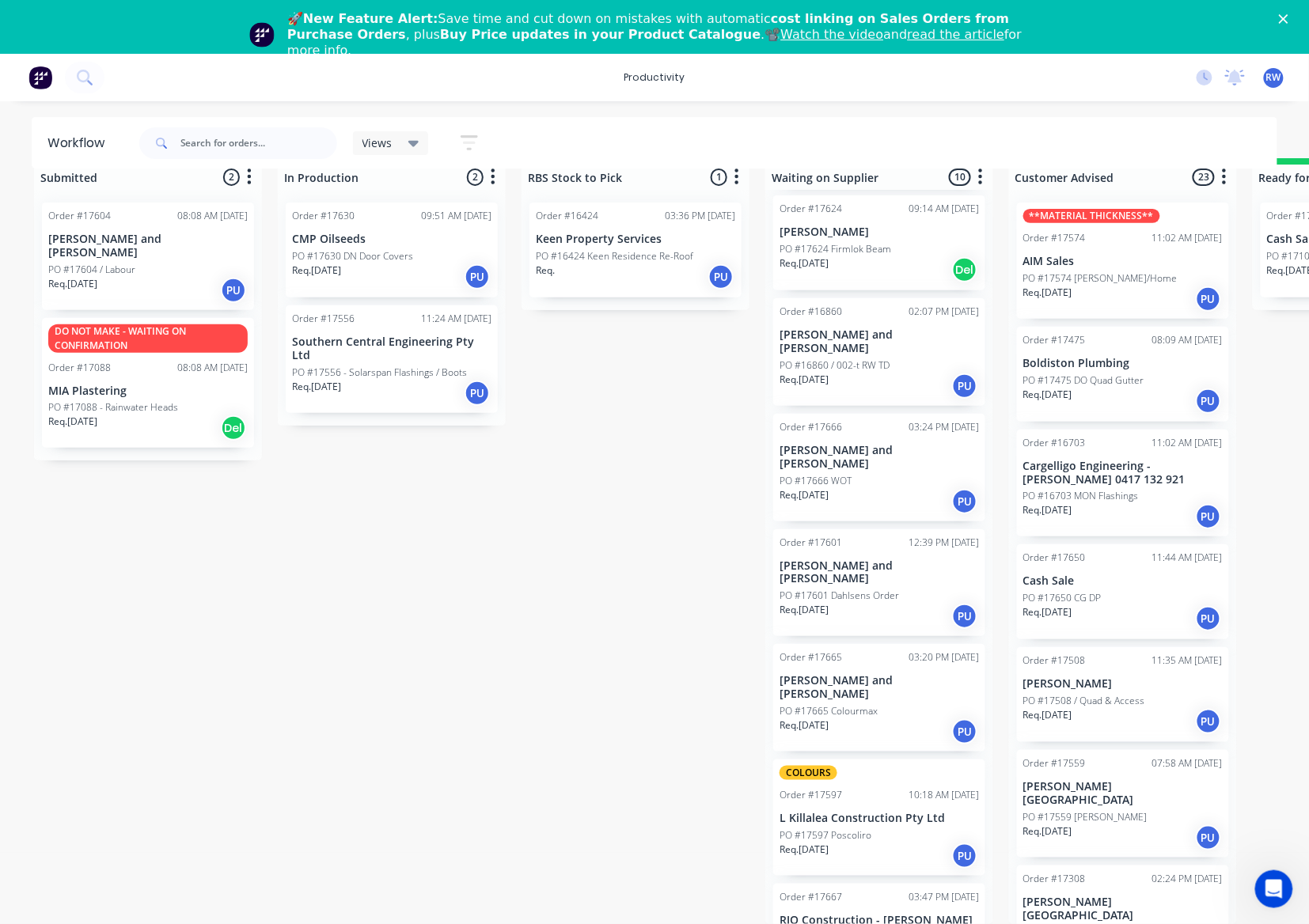
scroll to position [46, 0]
